Goal: Use online tool/utility: Utilize a website feature to perform a specific function

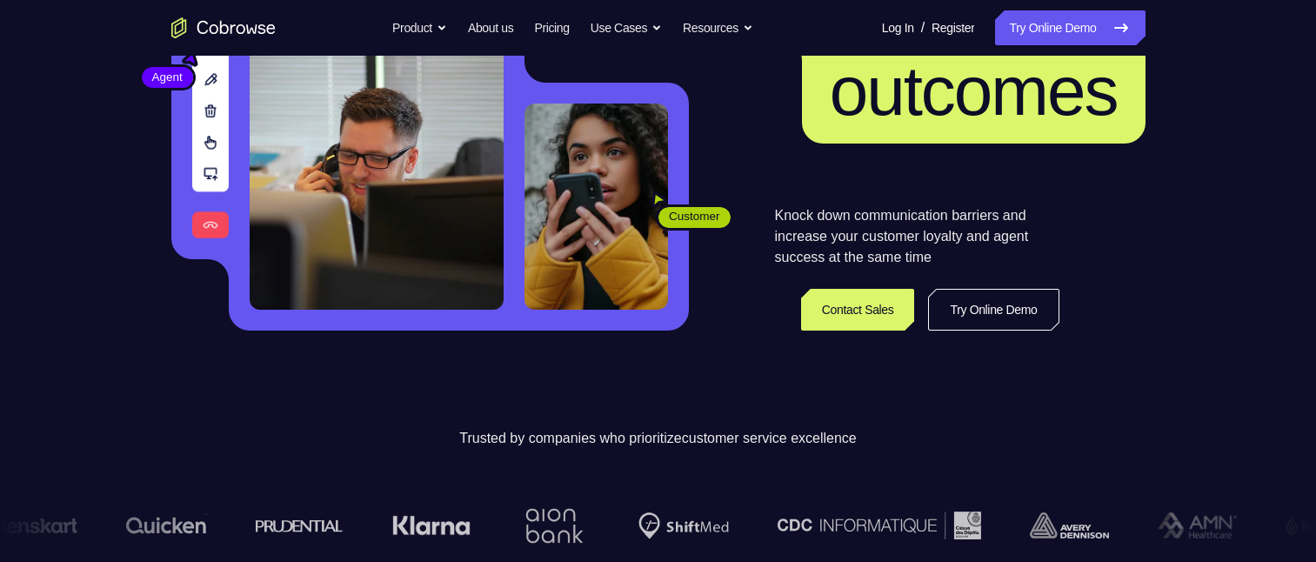
scroll to position [261, 0]
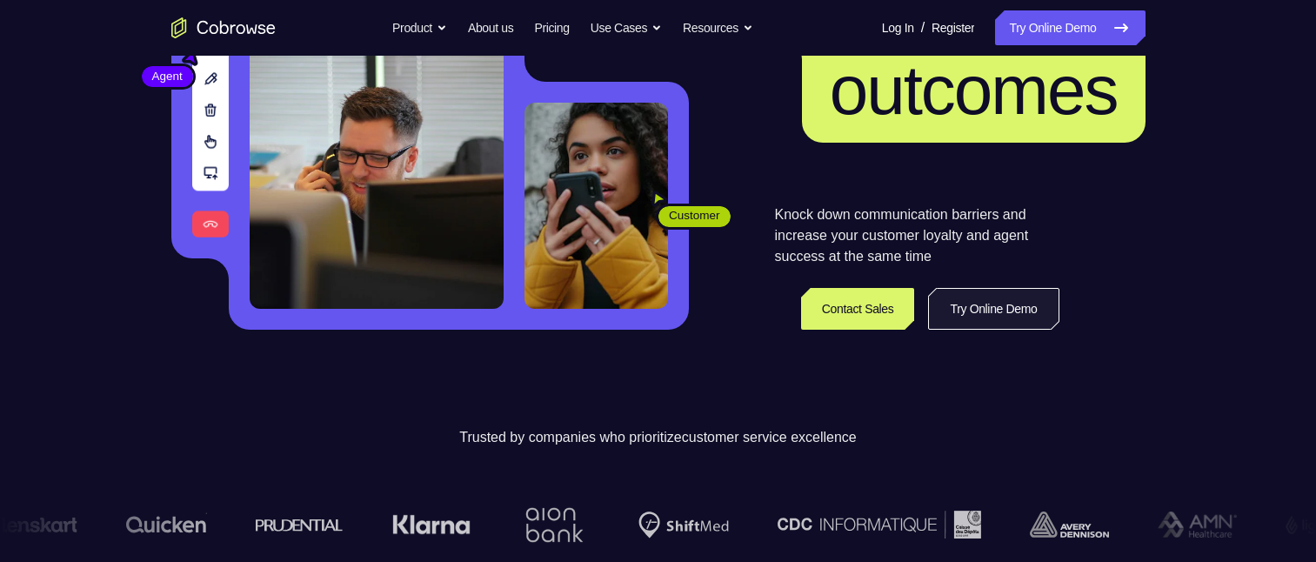
click at [1020, 313] on link "Try Online Demo" at bounding box center [993, 309] width 130 height 42
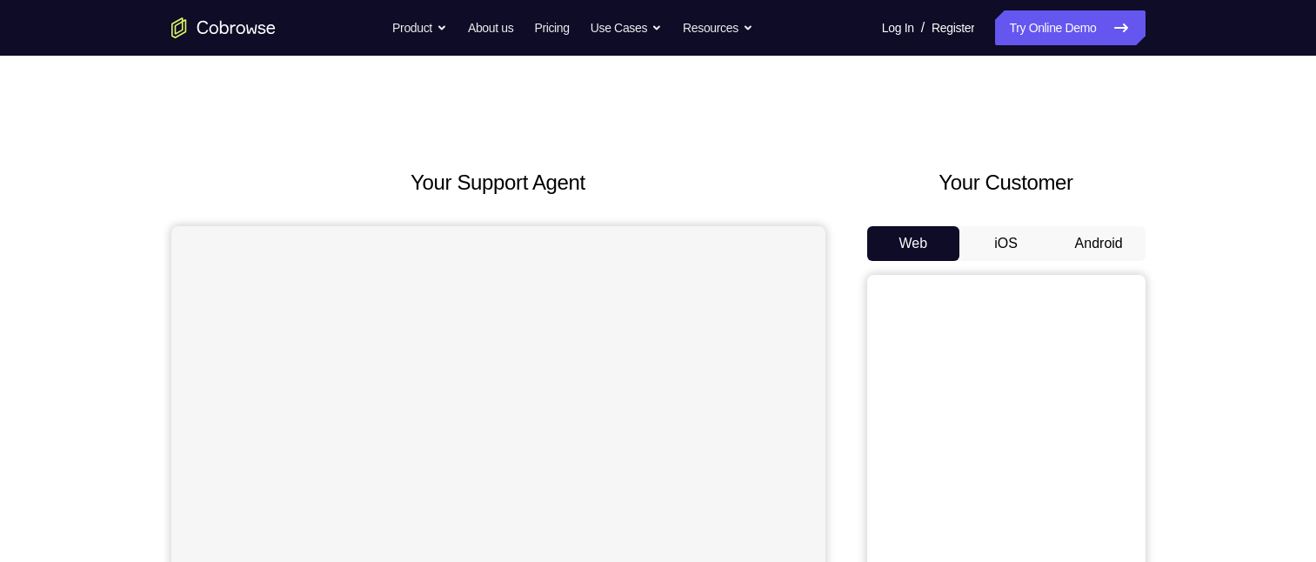
click at [1097, 241] on button "Android" at bounding box center [1099, 243] width 93 height 35
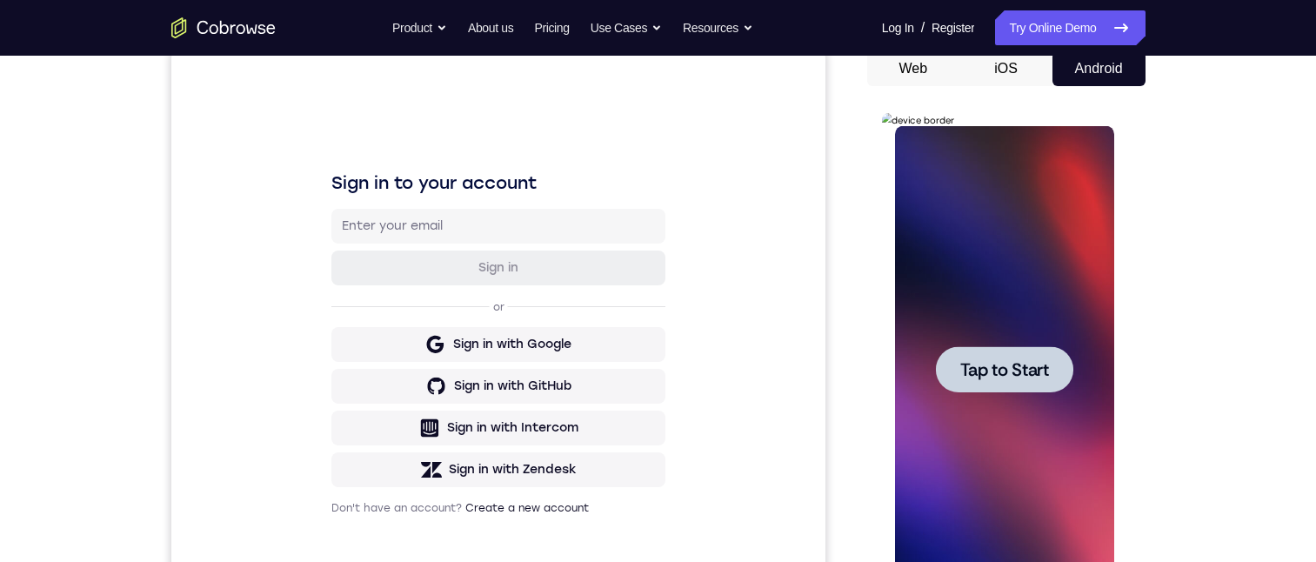
scroll to position [261, 0]
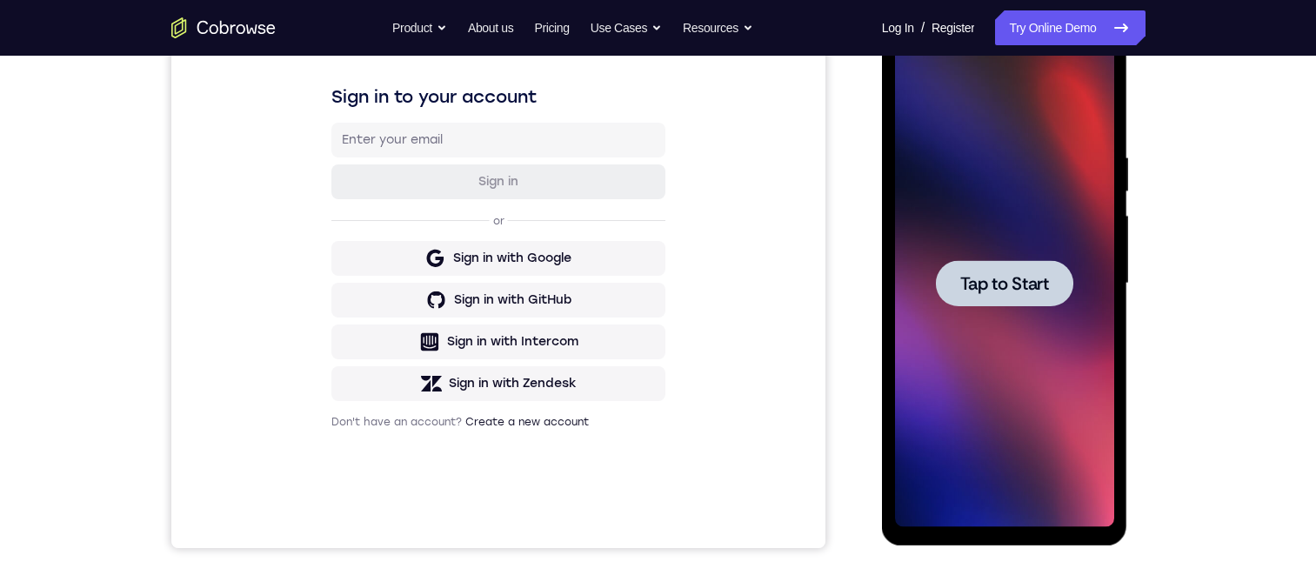
click at [978, 284] on span "Tap to Start" at bounding box center [1004, 283] width 89 height 17
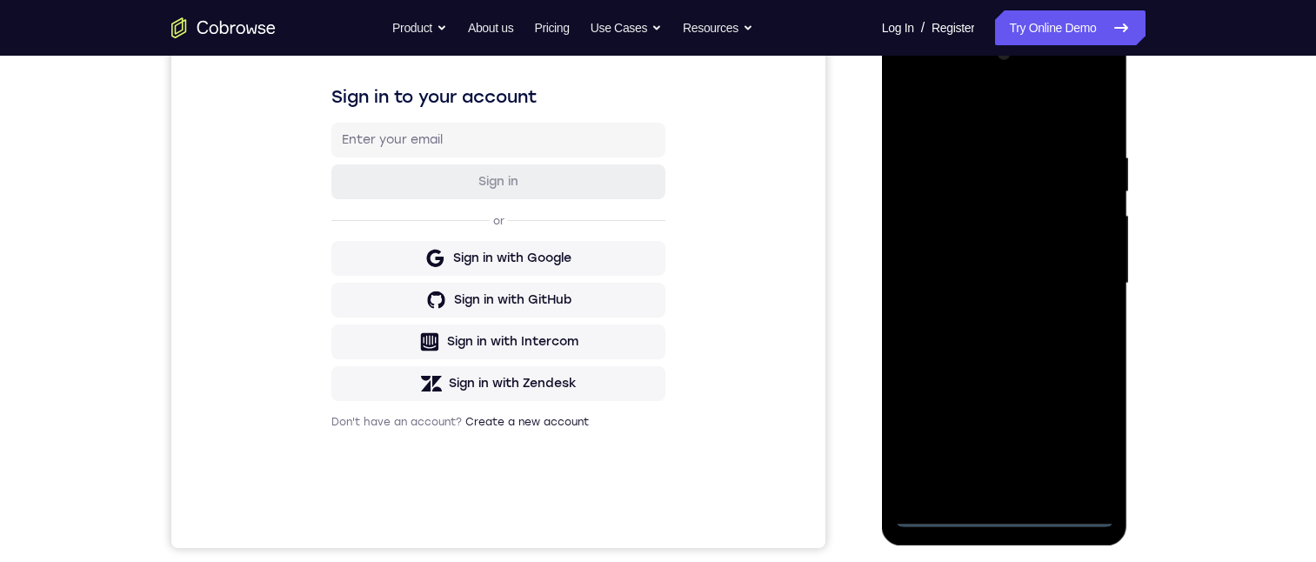
drag, startPoint x: 1003, startPoint y: 515, endPoint x: 1521, endPoint y: 358, distance: 540.8
click at [1003, 515] on div at bounding box center [1004, 283] width 219 height 487
drag, startPoint x: 1021, startPoint y: 355, endPoint x: 1026, endPoint y: 100, distance: 254.9
click at [1026, 100] on div at bounding box center [1004, 283] width 219 height 487
click at [926, 250] on div at bounding box center [1004, 283] width 219 height 487
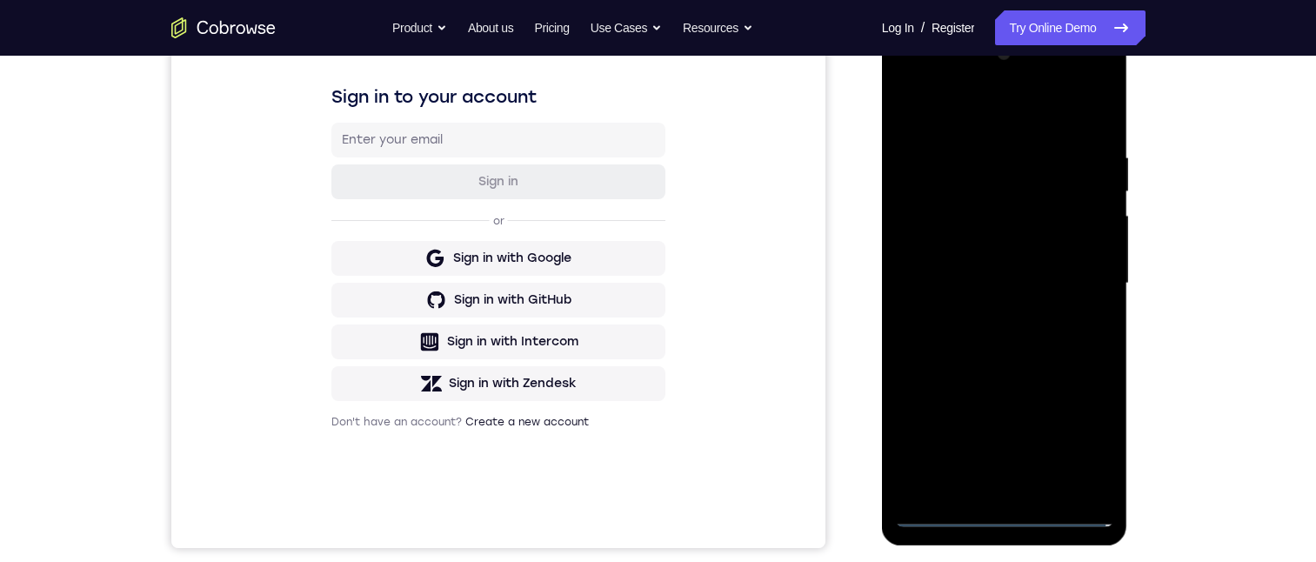
click at [986, 294] on div at bounding box center [1004, 283] width 219 height 487
click at [995, 482] on div at bounding box center [1004, 283] width 219 height 487
click at [969, 220] on div at bounding box center [1004, 283] width 219 height 487
click at [957, 164] on div at bounding box center [1004, 283] width 219 height 487
click at [940, 216] on div at bounding box center [1004, 283] width 219 height 487
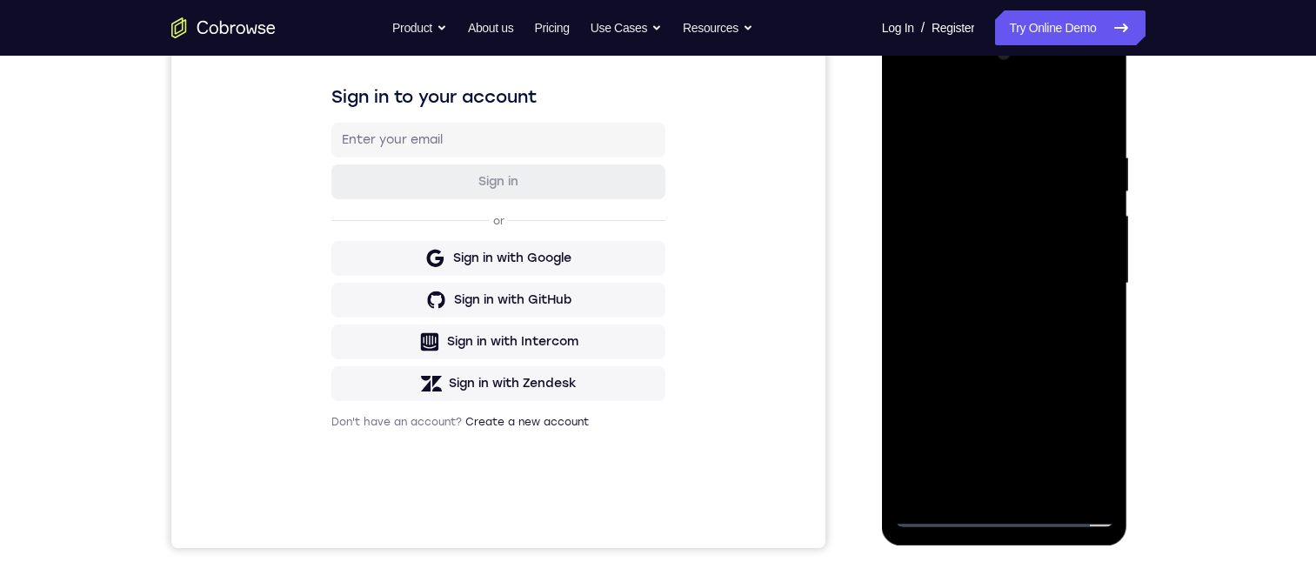
drag, startPoint x: 944, startPoint y: 221, endPoint x: 2018, endPoint y: 364, distance: 1083.8
click at [944, 221] on div at bounding box center [1004, 283] width 219 height 487
click at [1079, 477] on div at bounding box center [1004, 283] width 219 height 487
click at [1080, 487] on div at bounding box center [1004, 283] width 219 height 487
click at [1018, 483] on div at bounding box center [1004, 283] width 219 height 487
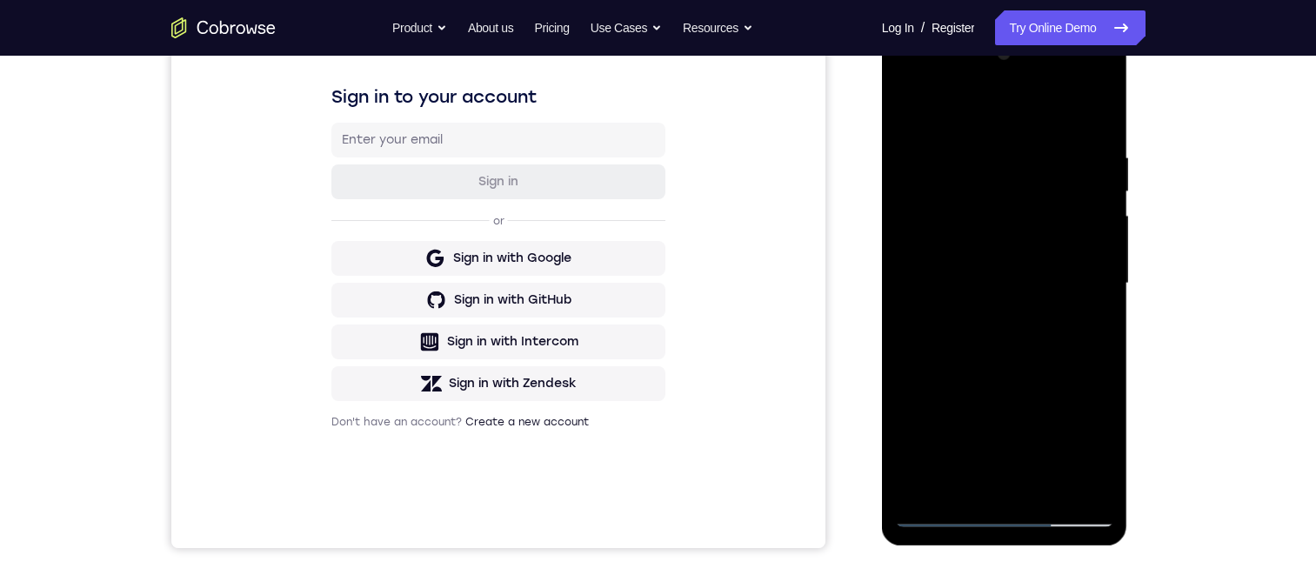
click at [1074, 445] on div at bounding box center [1004, 283] width 219 height 487
click at [963, 229] on div at bounding box center [1004, 283] width 219 height 487
click at [908, 78] on div at bounding box center [1004, 283] width 219 height 487
click at [963, 257] on div at bounding box center [1004, 283] width 219 height 487
click at [1079, 309] on div at bounding box center [1004, 283] width 219 height 487
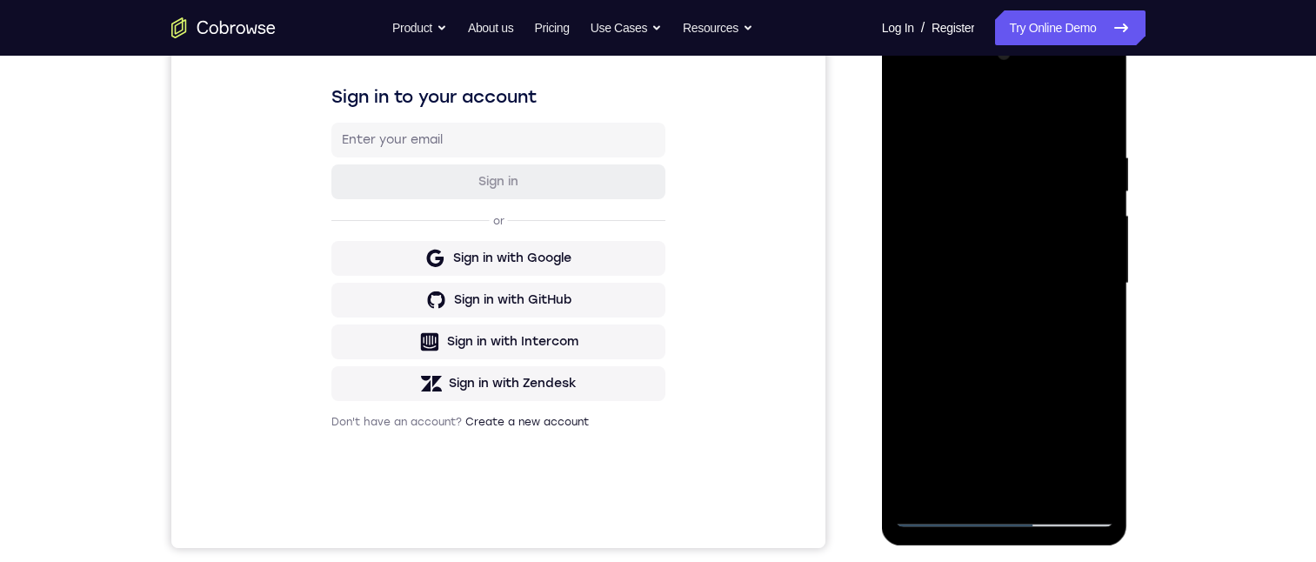
click at [1073, 312] on div at bounding box center [1004, 283] width 219 height 487
click at [1077, 305] on div at bounding box center [1004, 283] width 219 height 487
click at [926, 107] on div at bounding box center [1004, 283] width 219 height 487
click at [1073, 312] on div at bounding box center [1004, 283] width 219 height 487
click at [910, 78] on div at bounding box center [1004, 283] width 219 height 487
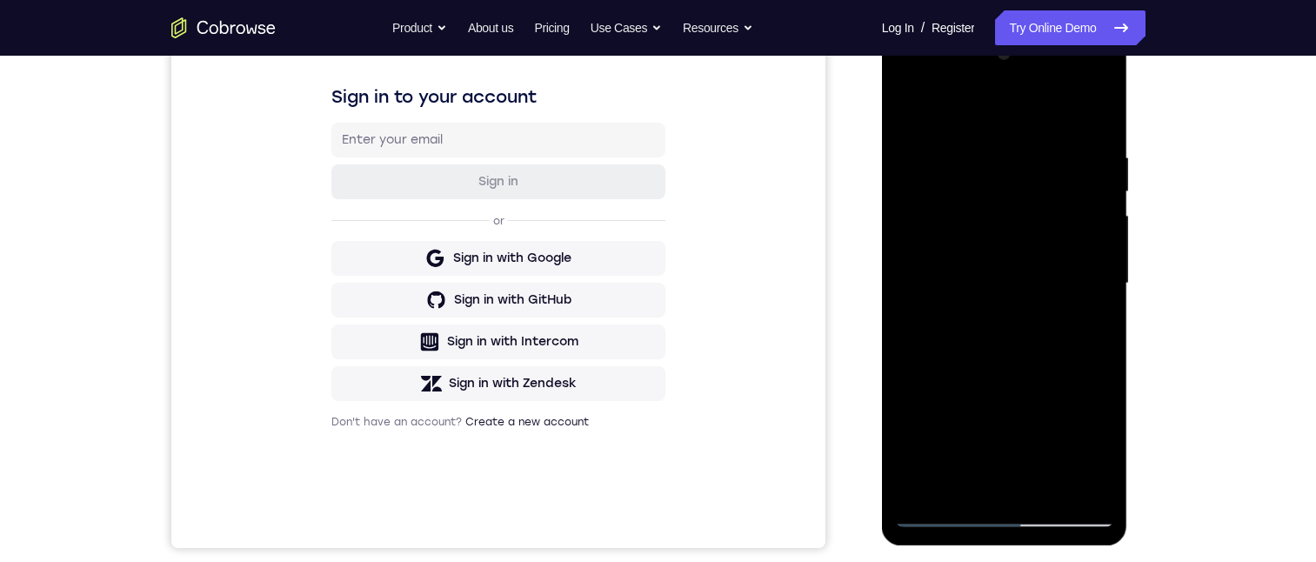
click at [974, 218] on div at bounding box center [1004, 283] width 219 height 487
click at [939, 453] on div at bounding box center [1004, 283] width 219 height 487
click at [913, 193] on div at bounding box center [1004, 283] width 219 height 487
drag, startPoint x: 1037, startPoint y: 319, endPoint x: 1051, endPoint y: 197, distance: 123.4
click at [1051, 197] on div at bounding box center [1004, 283] width 219 height 487
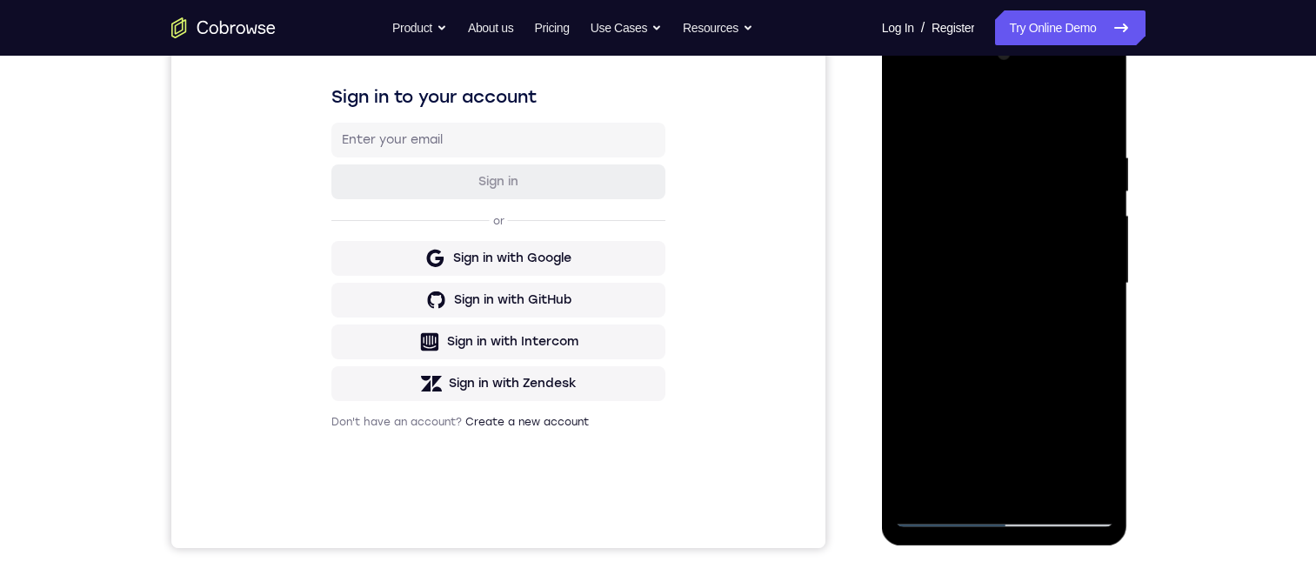
drag, startPoint x: 993, startPoint y: 432, endPoint x: 995, endPoint y: 211, distance: 221.0
click at [995, 211] on div at bounding box center [1004, 283] width 219 height 487
drag, startPoint x: 1016, startPoint y: 405, endPoint x: 1040, endPoint y: 173, distance: 232.6
click at [1040, 173] on div at bounding box center [1004, 283] width 219 height 487
drag, startPoint x: 1030, startPoint y: 441, endPoint x: 1053, endPoint y: 240, distance: 202.3
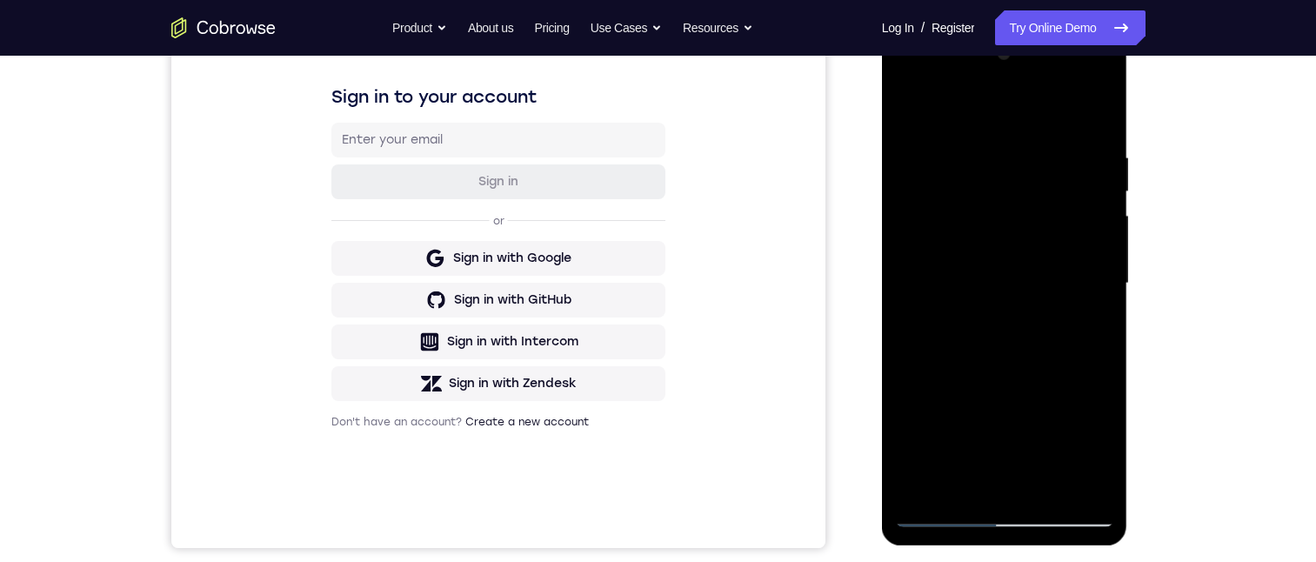
click at [1053, 240] on div at bounding box center [1004, 283] width 219 height 487
drag, startPoint x: 1002, startPoint y: 466, endPoint x: 1004, endPoint y: 319, distance: 147.0
click at [1004, 319] on div at bounding box center [1004, 283] width 219 height 487
drag, startPoint x: 1006, startPoint y: 411, endPoint x: 1033, endPoint y: 288, distance: 125.8
click at [1033, 288] on div at bounding box center [1004, 283] width 219 height 487
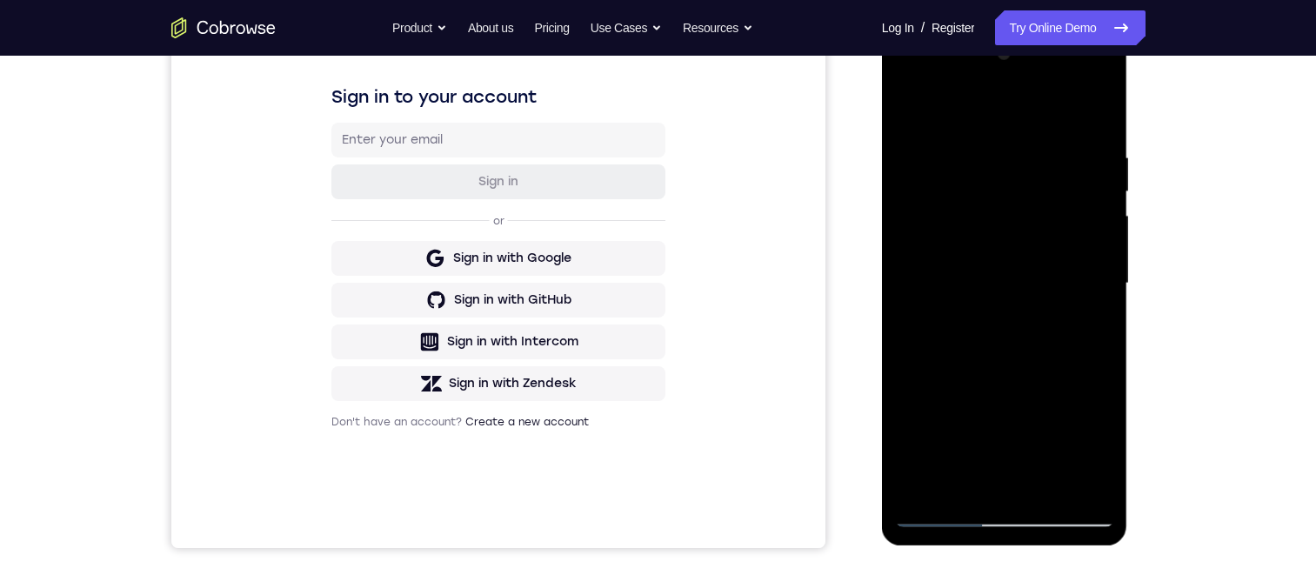
drag, startPoint x: 1009, startPoint y: 424, endPoint x: 1012, endPoint y: 208, distance: 215.7
click at [1012, 208] on div at bounding box center [1004, 283] width 219 height 487
drag, startPoint x: 1037, startPoint y: 437, endPoint x: 1031, endPoint y: 173, distance: 263.6
click at [1031, 173] on div at bounding box center [1004, 283] width 219 height 487
drag, startPoint x: 1052, startPoint y: 384, endPoint x: 1032, endPoint y: 198, distance: 186.4
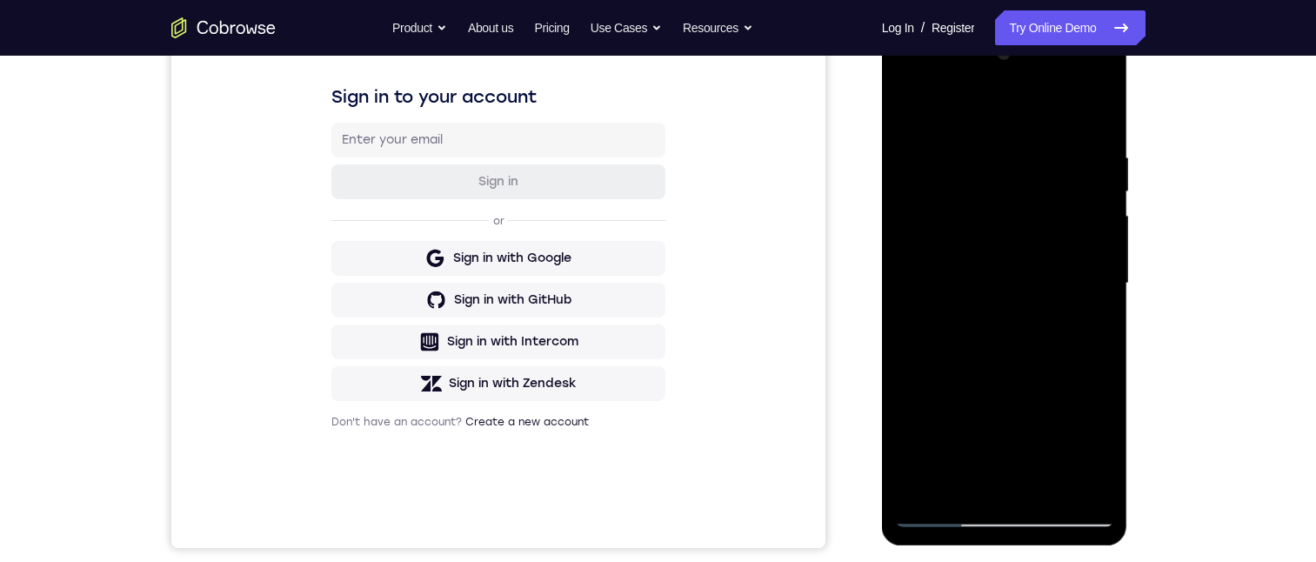
click at [1032, 198] on div at bounding box center [1004, 283] width 219 height 487
click at [930, 454] on div at bounding box center [1004, 283] width 219 height 487
click at [1079, 83] on div at bounding box center [1004, 283] width 219 height 487
drag, startPoint x: 1037, startPoint y: 163, endPoint x: 1037, endPoint y: 353, distance: 190.5
click at [1037, 353] on div at bounding box center [1004, 283] width 219 height 487
